Goal: Check status: Check status

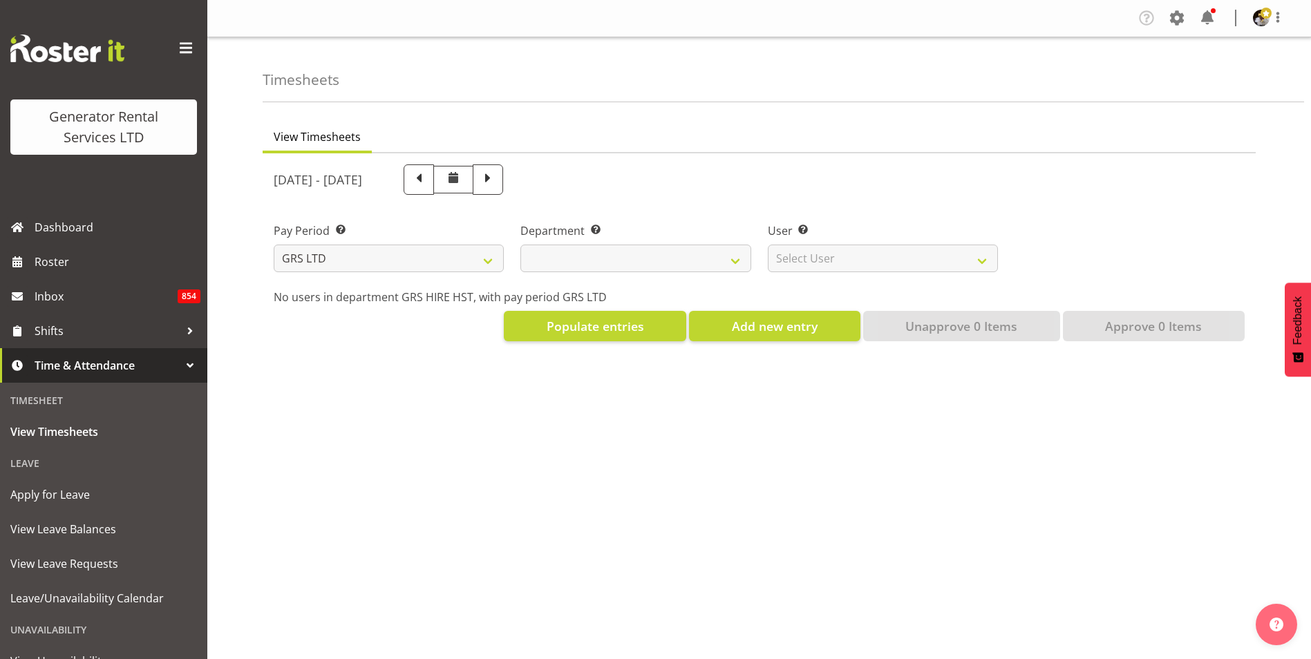
select select
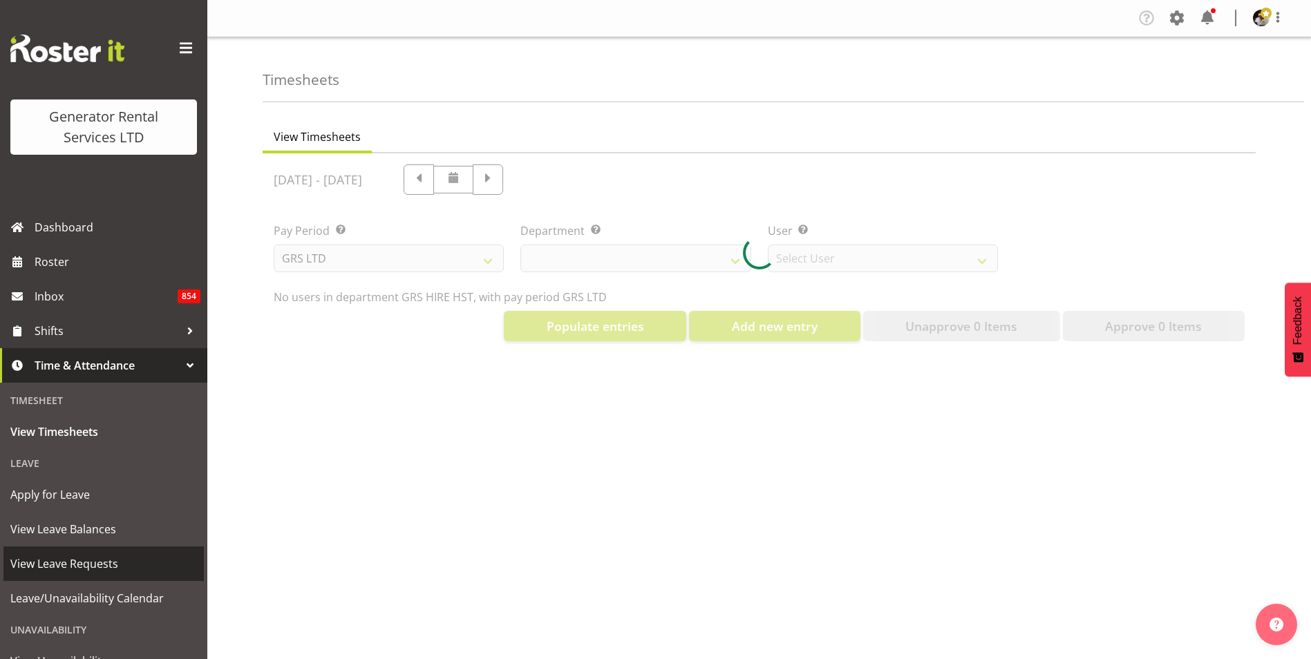
select select "149"
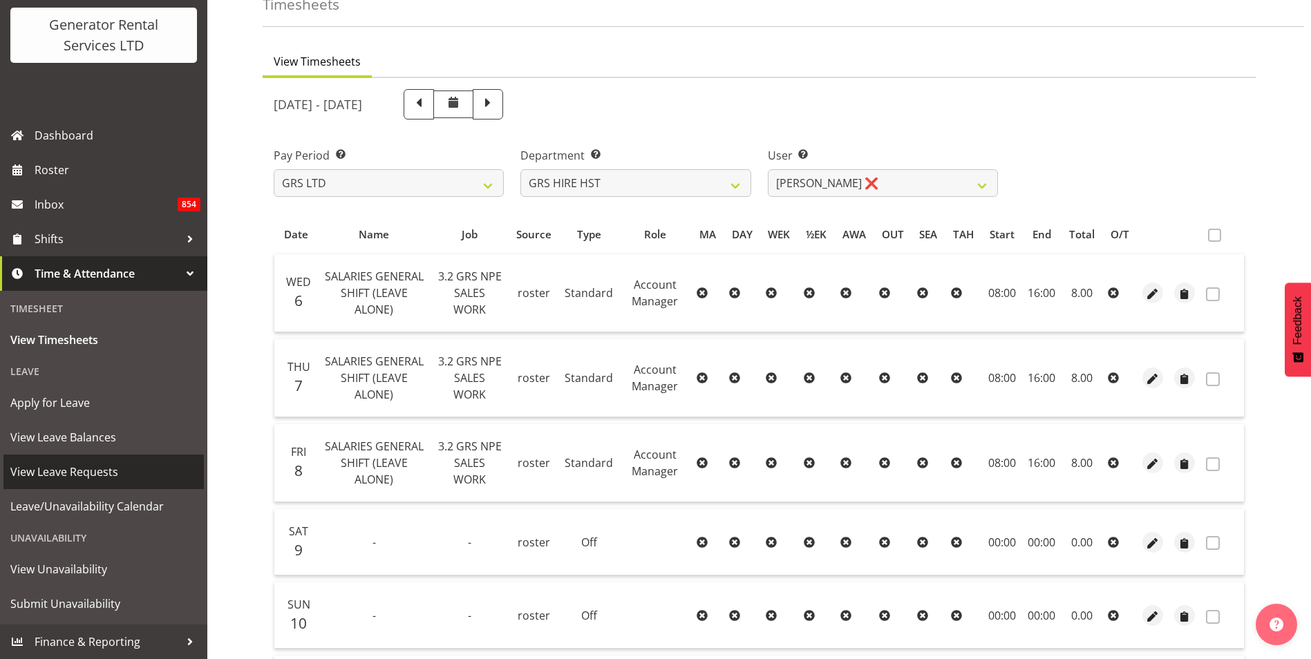
scroll to position [138, 0]
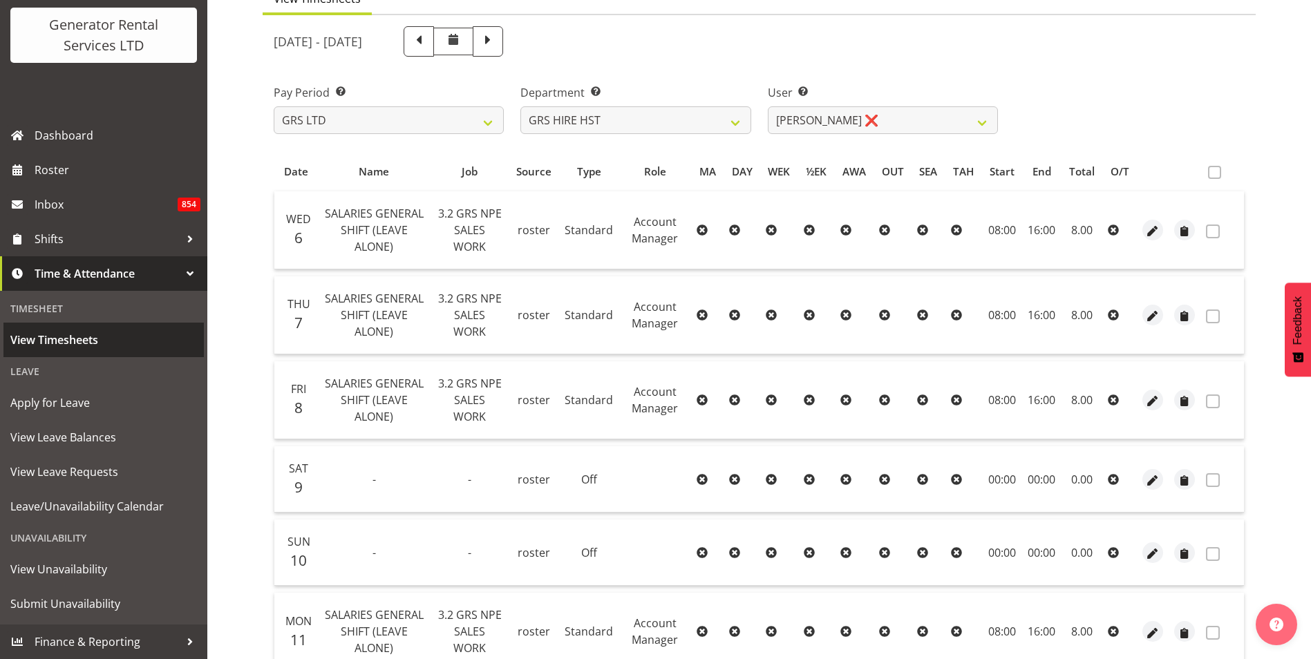
click at [50, 337] on span "View Timesheets" at bounding box center [103, 340] width 187 height 21
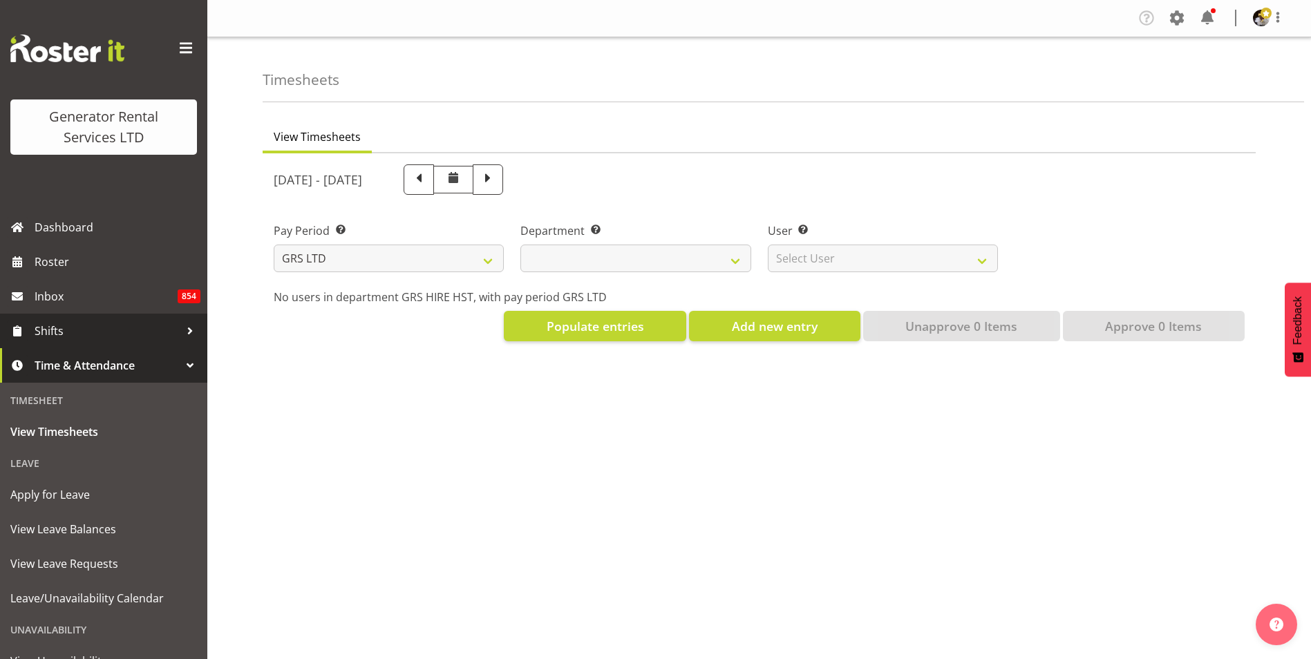
select select
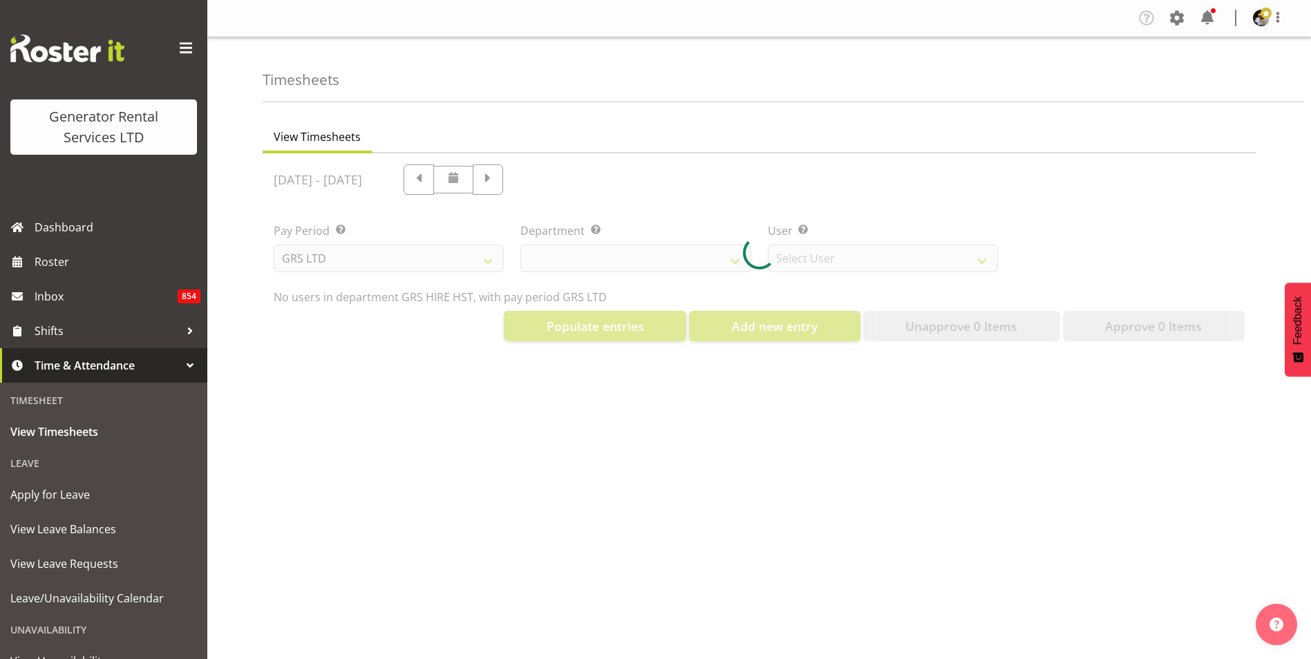
select select "149"
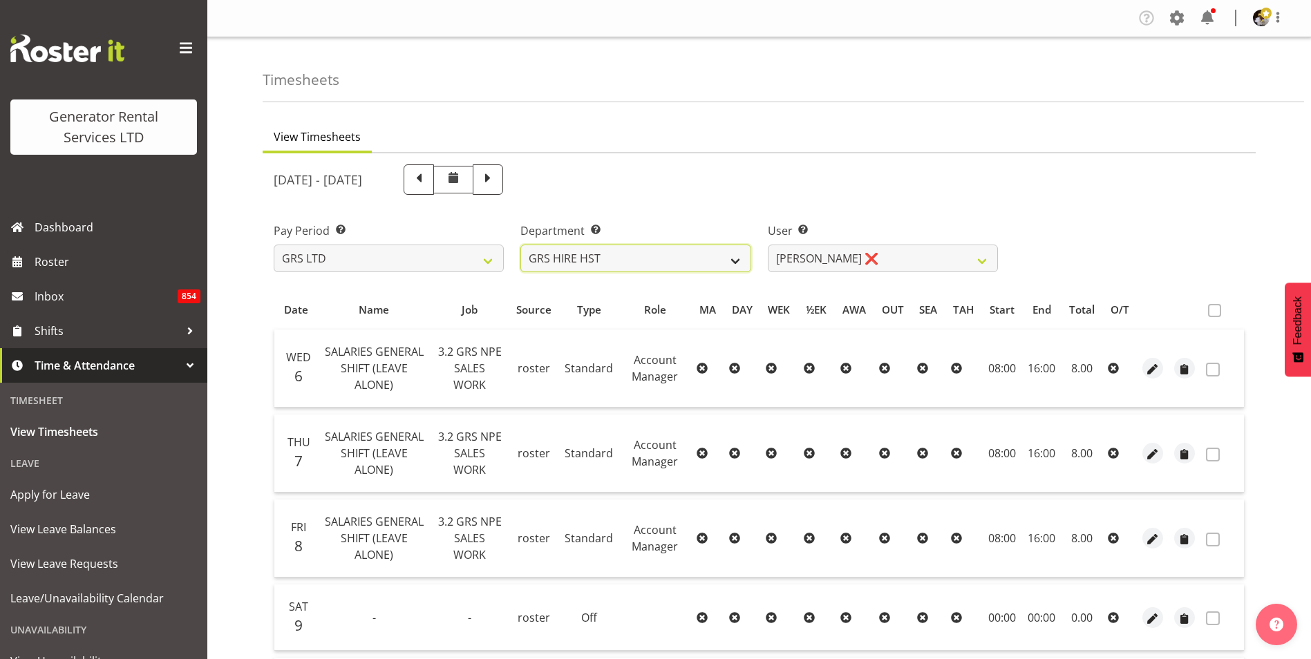
click at [732, 263] on select "GRS HIRE HST GRS SALES HST" at bounding box center [636, 259] width 230 height 28
click at [977, 255] on select "Andrew Crenfeldt ❌ Cody Gillies ❌ Stephen Kennedy ❌" at bounding box center [883, 259] width 230 height 28
click at [1168, 238] on div "Pay Period Select which pay period you would like to view. GRS LTD GRS VEHICLES…" at bounding box center [759, 241] width 988 height 77
